Goal: Navigation & Orientation: Go to known website

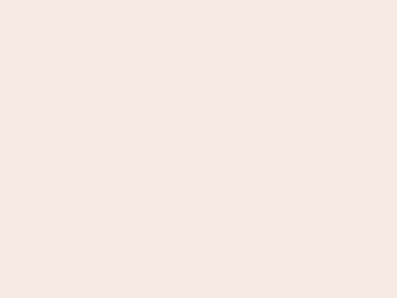
click at [198, 149] on nb-app "Almost there Thank you for registering for Newbook. Your account is under revie…" at bounding box center [198, 149] width 397 height 298
click at [198, 0] on nb-app "Almost there Thank you for registering for Newbook. Your account is under revie…" at bounding box center [198, 149] width 397 height 298
click at [212, 0] on nb-app "Almost there Thank you for registering for Newbook. Your account is under revie…" at bounding box center [198, 149] width 397 height 298
click at [198, 149] on nb-app "Almost there Thank you for registering for Newbook. Your account is under revie…" at bounding box center [198, 149] width 397 height 298
click at [198, 0] on nb-app "Almost there Thank you for registering for Newbook. Your account is under revie…" at bounding box center [198, 149] width 397 height 298
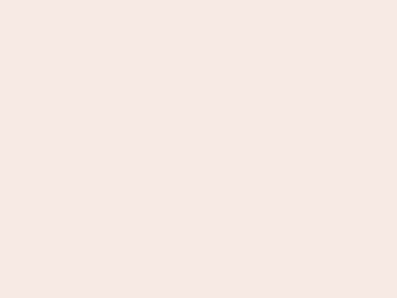
click at [139, 0] on nb-app "Almost there Thank you for registering for Newbook. Your account is under revie…" at bounding box center [198, 149] width 397 height 298
click at [198, 149] on nb-app "Almost there Thank you for registering for Newbook. Your account is under revie…" at bounding box center [198, 149] width 397 height 298
click at [198, 0] on nb-app "Almost there Thank you for registering for Newbook. Your account is under revie…" at bounding box center [198, 149] width 397 height 298
click at [139, 0] on nb-app "Almost there Thank you for registering for Newbook. Your account is under revie…" at bounding box center [198, 149] width 397 height 298
click at [198, 149] on nb-app "Almost there Thank you for registering for Newbook. Your account is under revie…" at bounding box center [198, 149] width 397 height 298
